Goal: Task Accomplishment & Management: Manage account settings

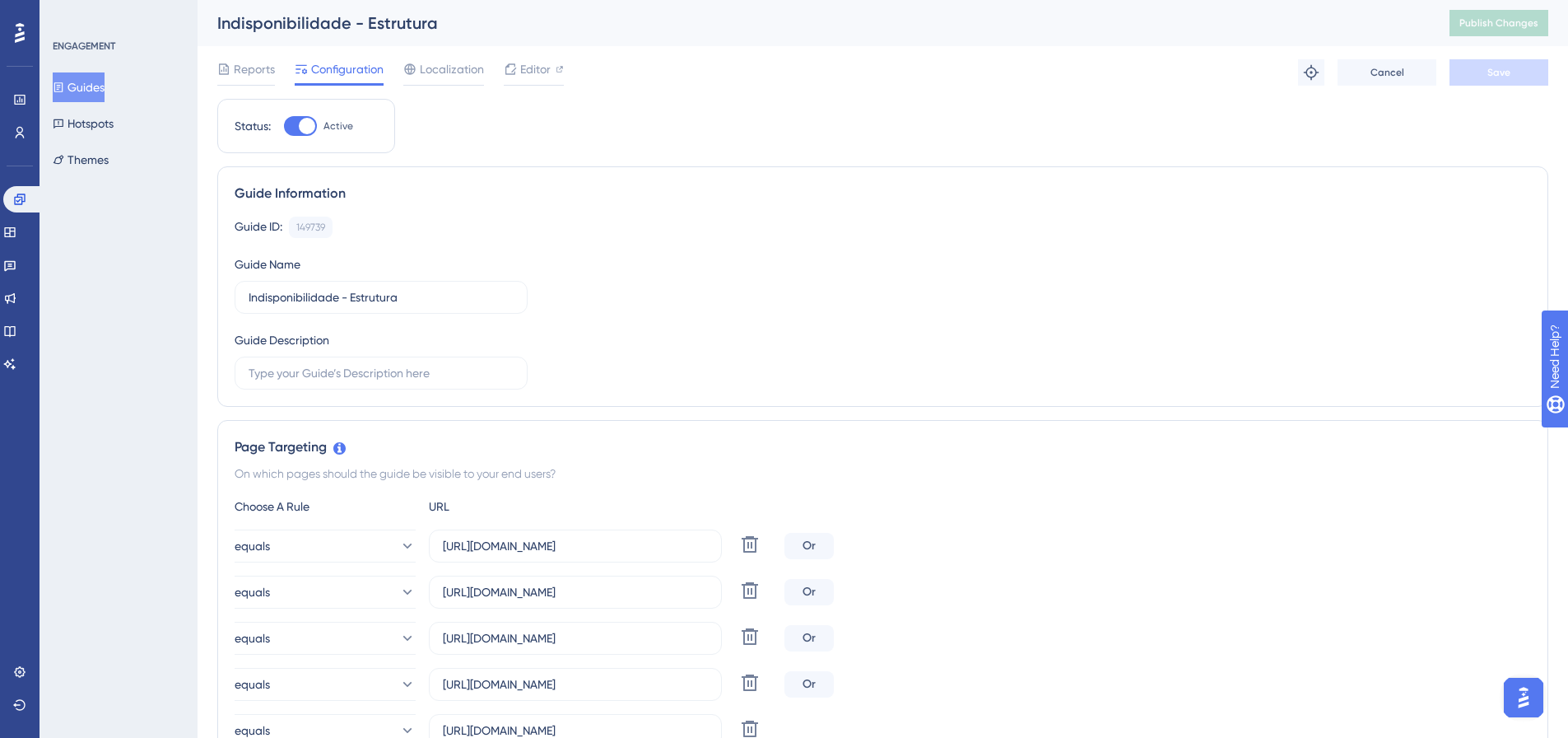
click at [288, 124] on div at bounding box center [300, 126] width 33 height 20
click at [284, 126] on input "Active" at bounding box center [283, 126] width 1 height 1
checkbox input "false"
click at [1479, 74] on button "Save" at bounding box center [1499, 73] width 99 height 27
click at [1501, 20] on span "Publish Changes" at bounding box center [1499, 23] width 79 height 13
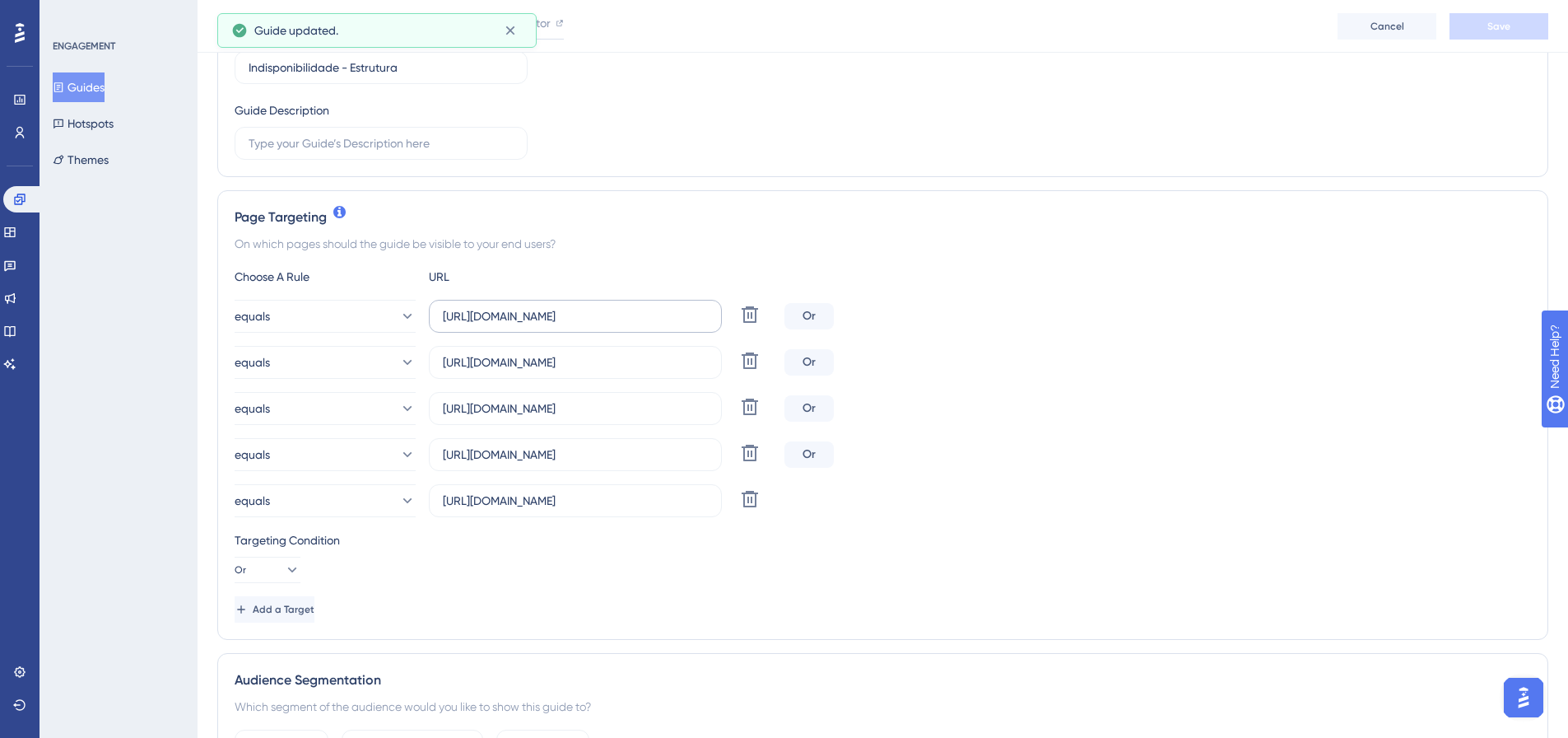
scroll to position [247, 0]
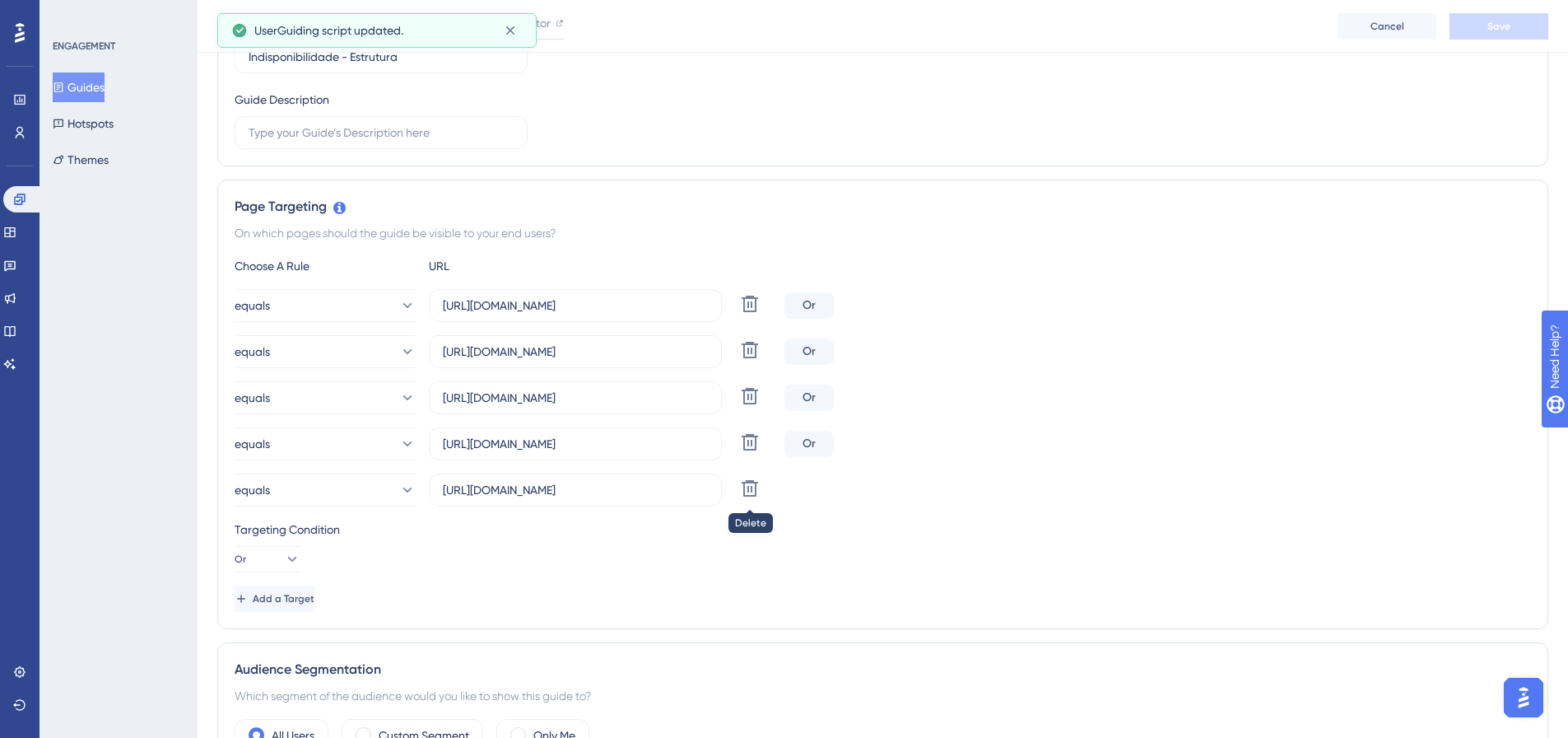
click at [747, 313] on icon at bounding box center [750, 304] width 20 height 20
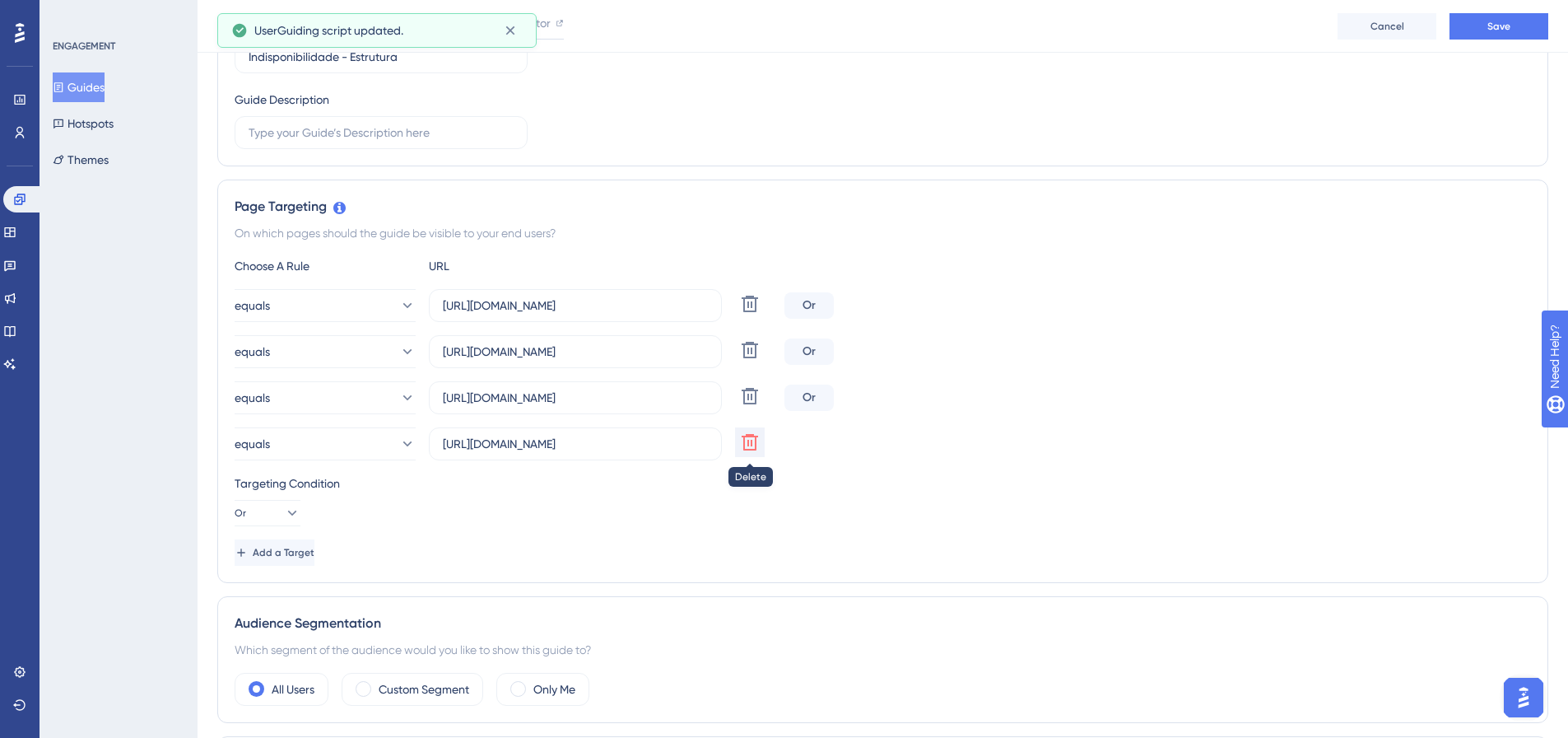
click at [748, 312] on icon at bounding box center [750, 304] width 17 height 17
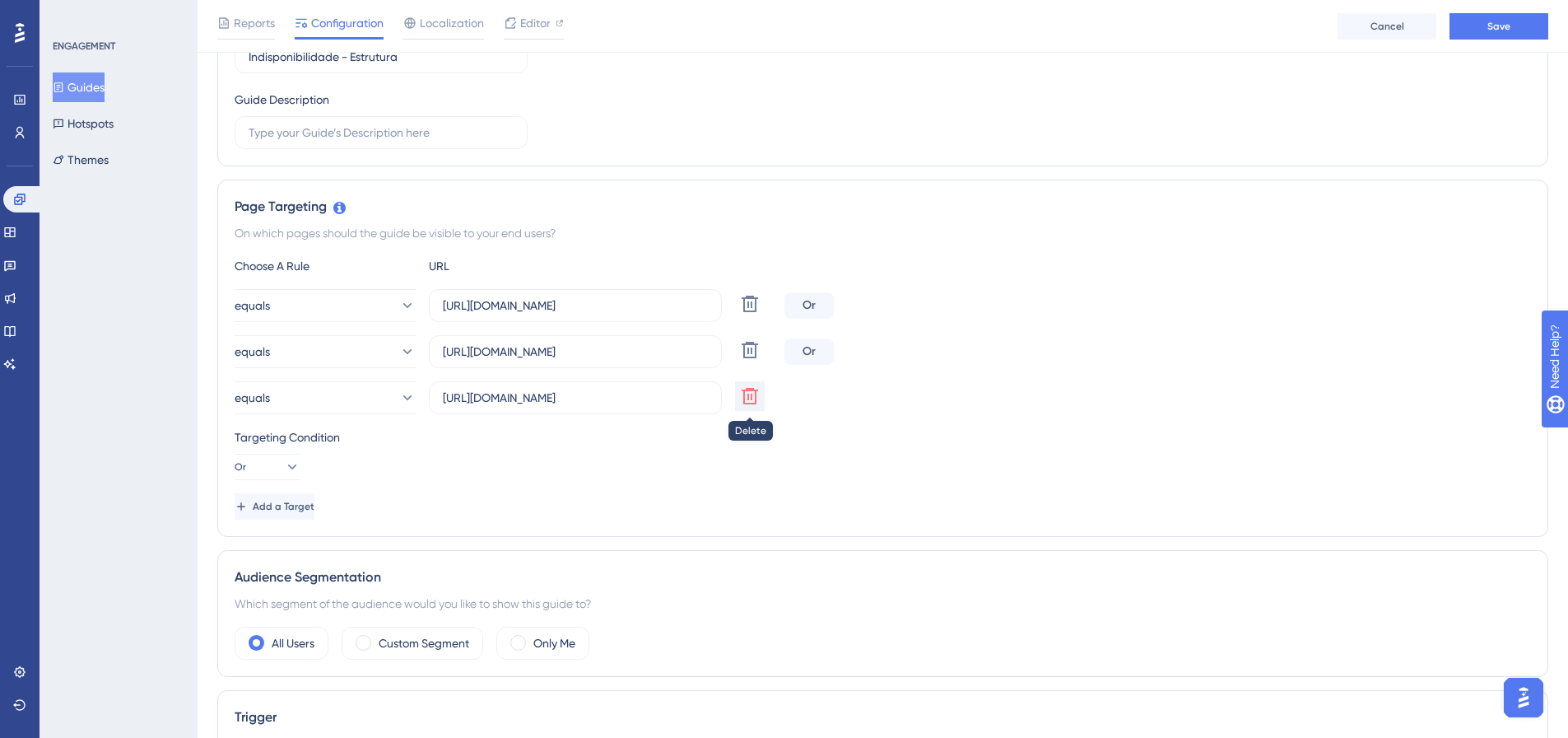
click at [748, 312] on icon at bounding box center [750, 304] width 17 height 17
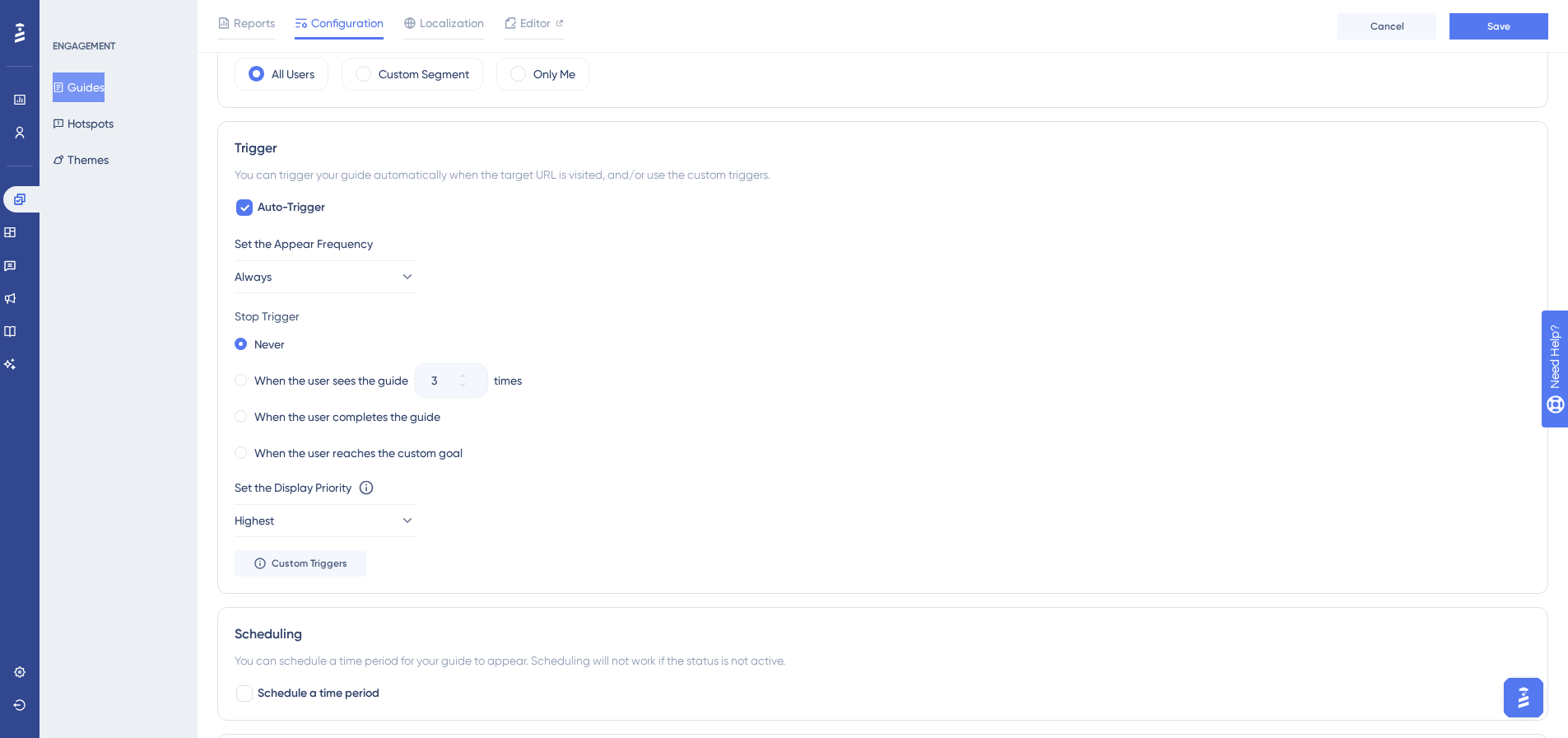
scroll to position [823, 0]
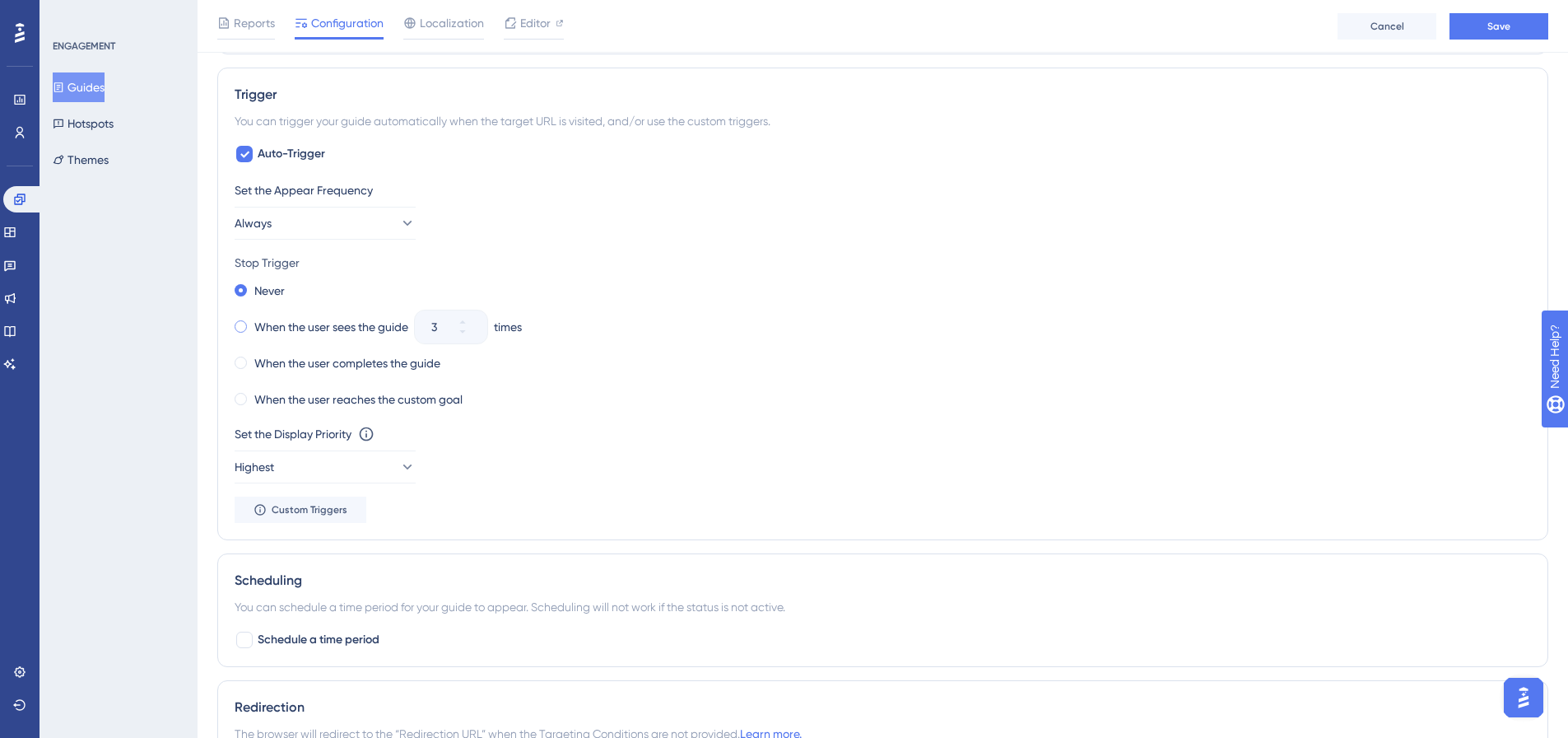
click at [239, 329] on span at bounding box center [240, 326] width 12 height 12
click at [252, 323] on input "radio" at bounding box center [252, 323] width 0 height 0
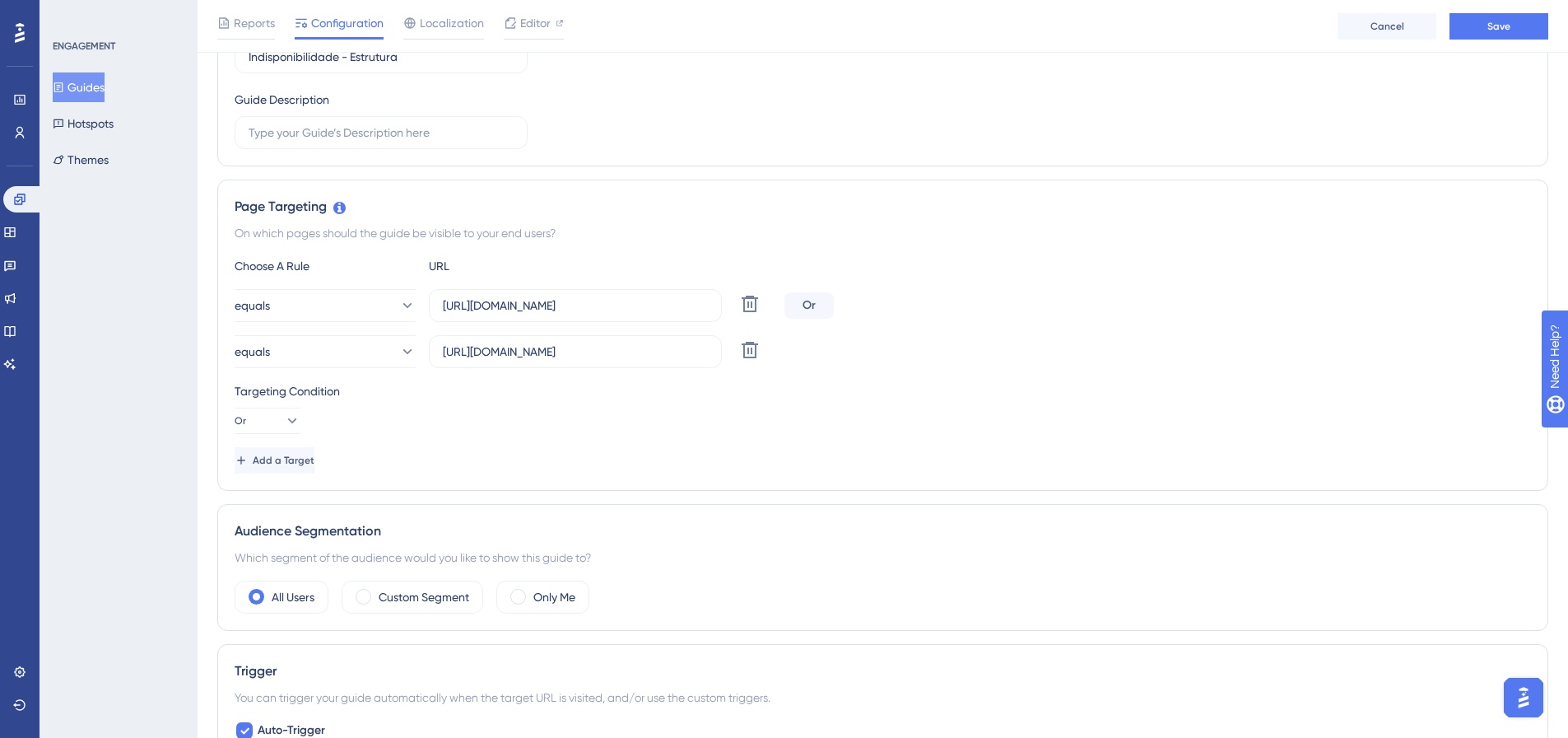
scroll to position [0, 0]
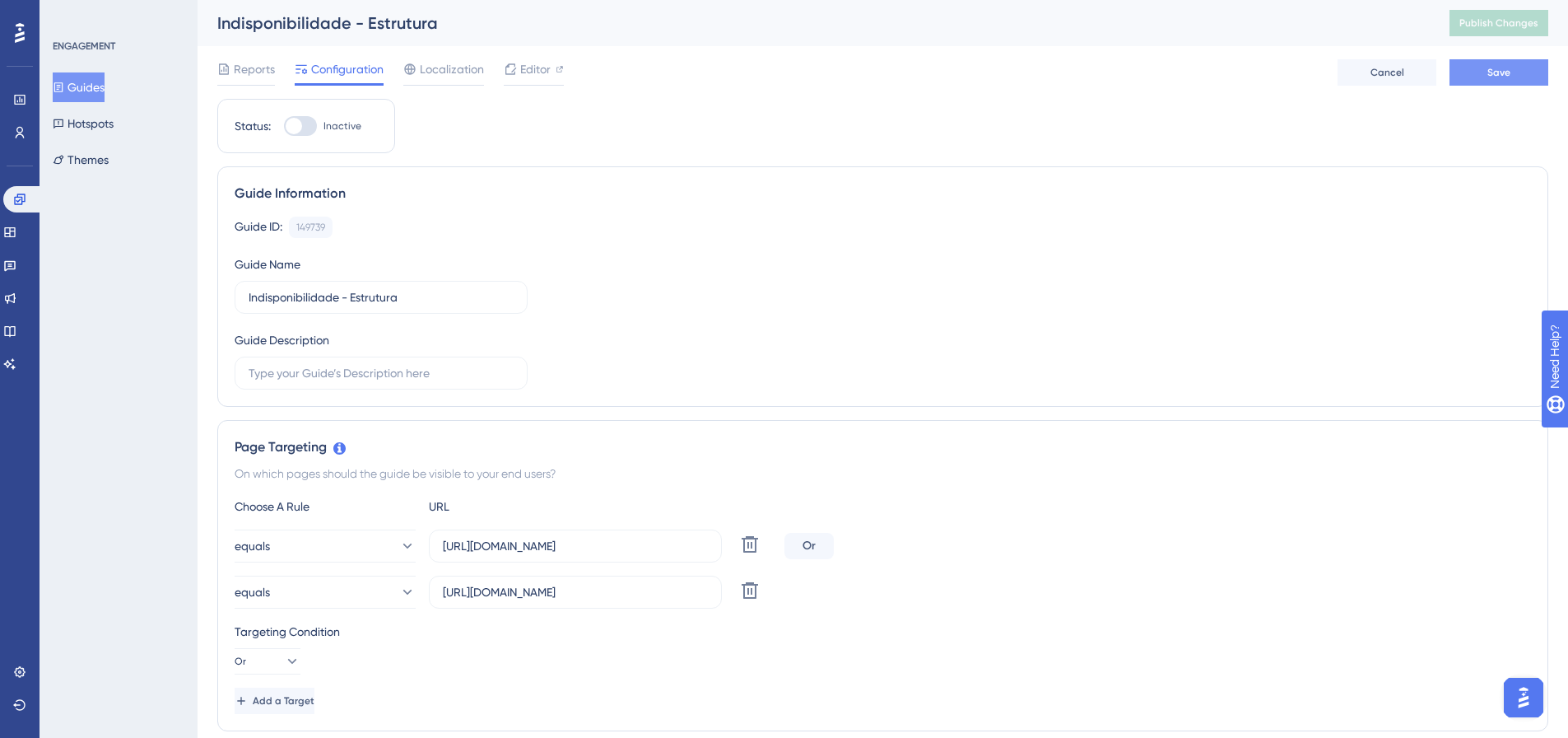
click at [1494, 72] on span "Save" at bounding box center [1498, 73] width 23 height 13
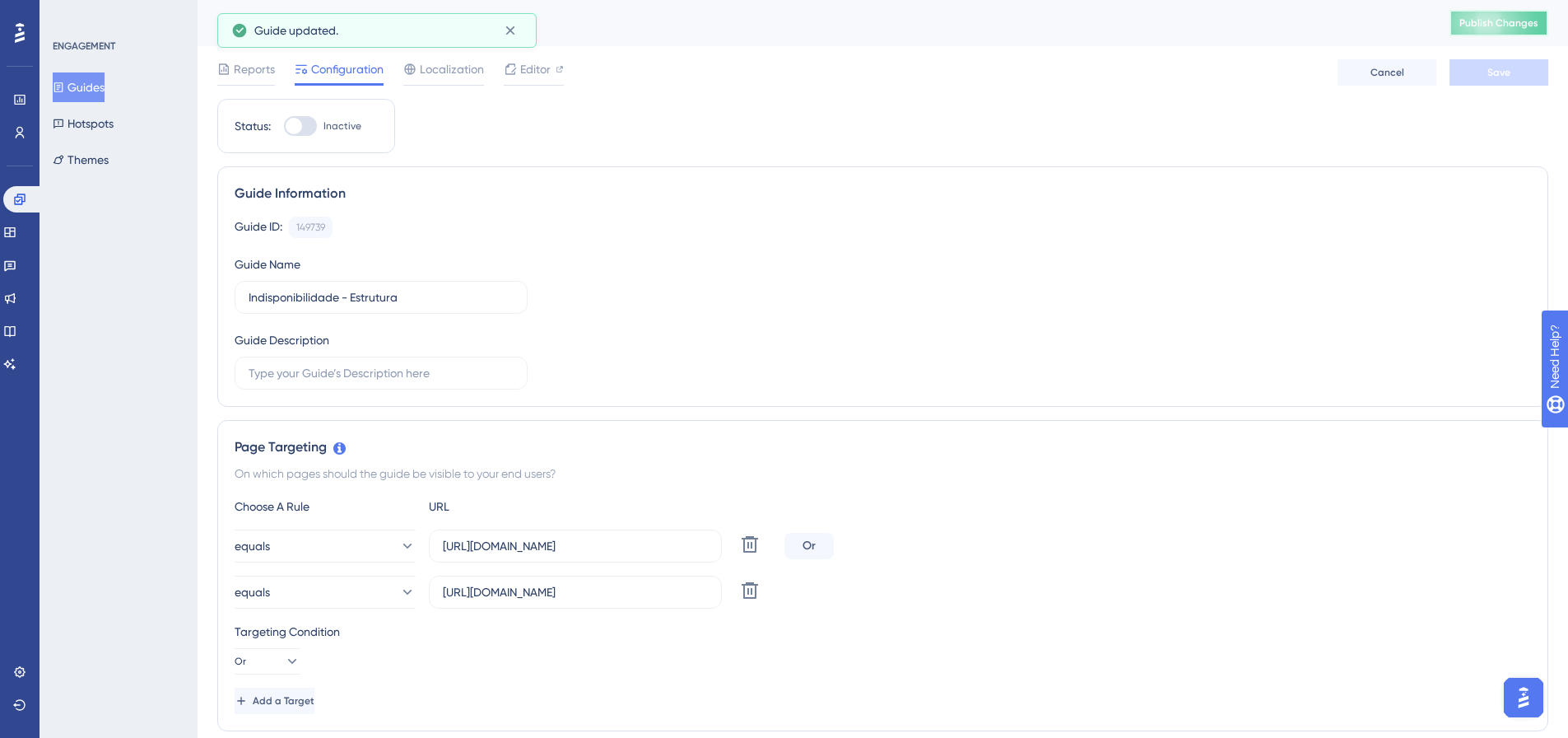
click at [1512, 26] on span "Publish Changes" at bounding box center [1499, 23] width 79 height 13
